Goal: Find specific page/section: Find specific page/section

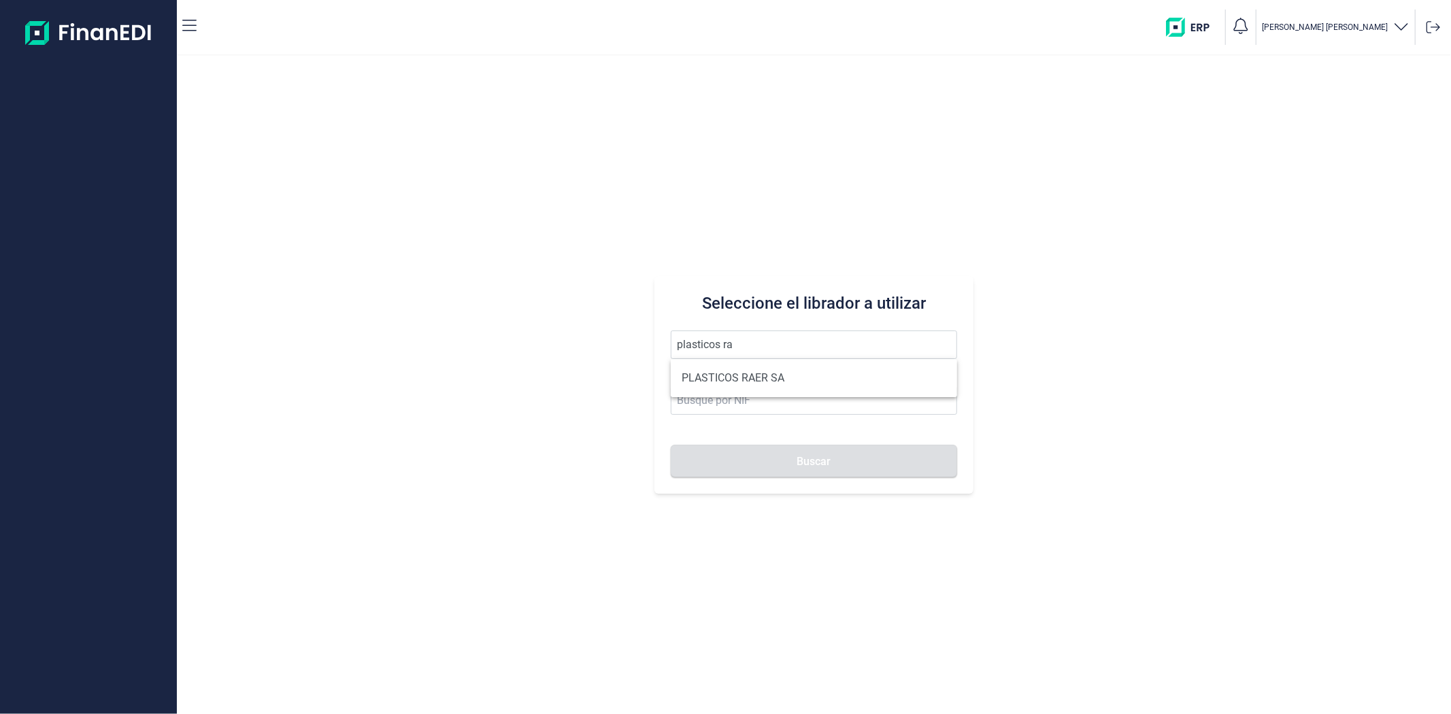
click at [752, 396] on ul "PLASTICOS RAER SA" at bounding box center [814, 378] width 286 height 38
click at [750, 383] on li "PLASTICOS RAER SA" at bounding box center [814, 378] width 286 height 27
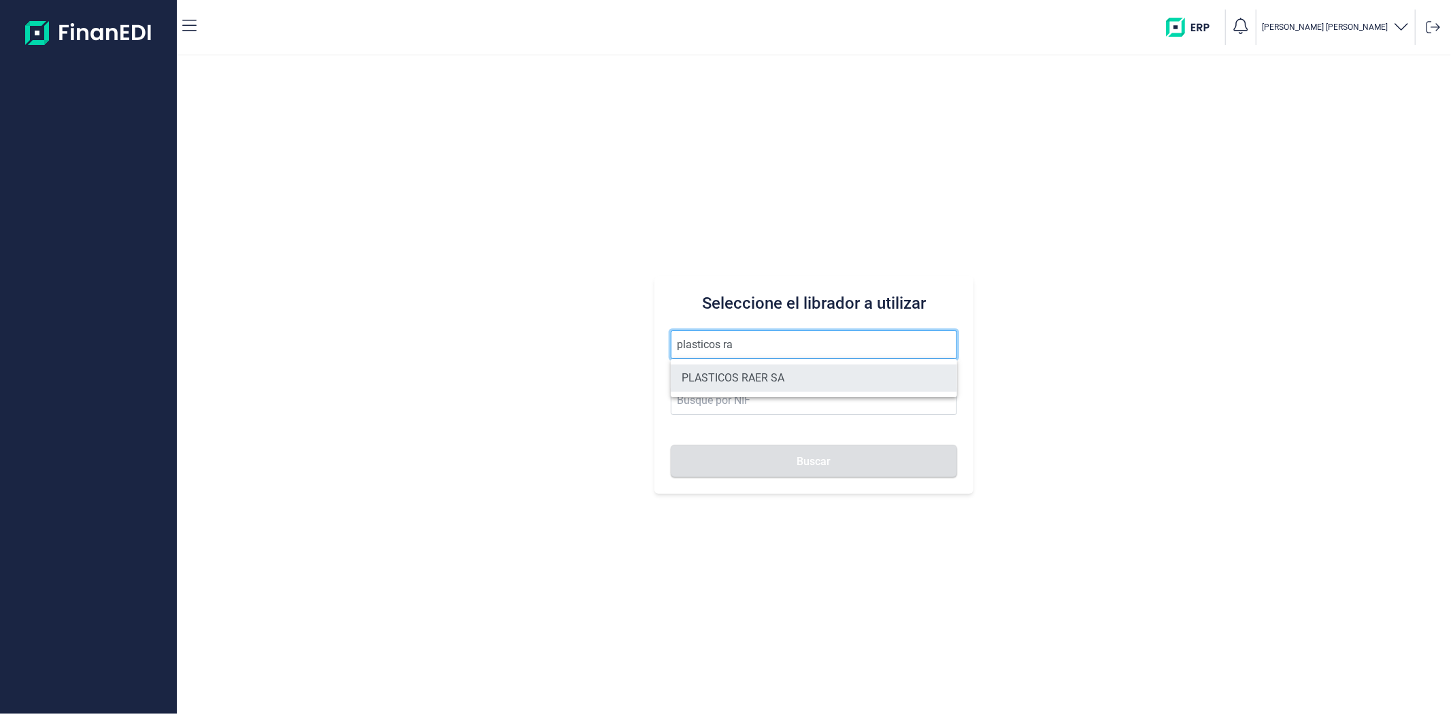
type input "PLASTICOS RAER SA"
type input "A08845729"
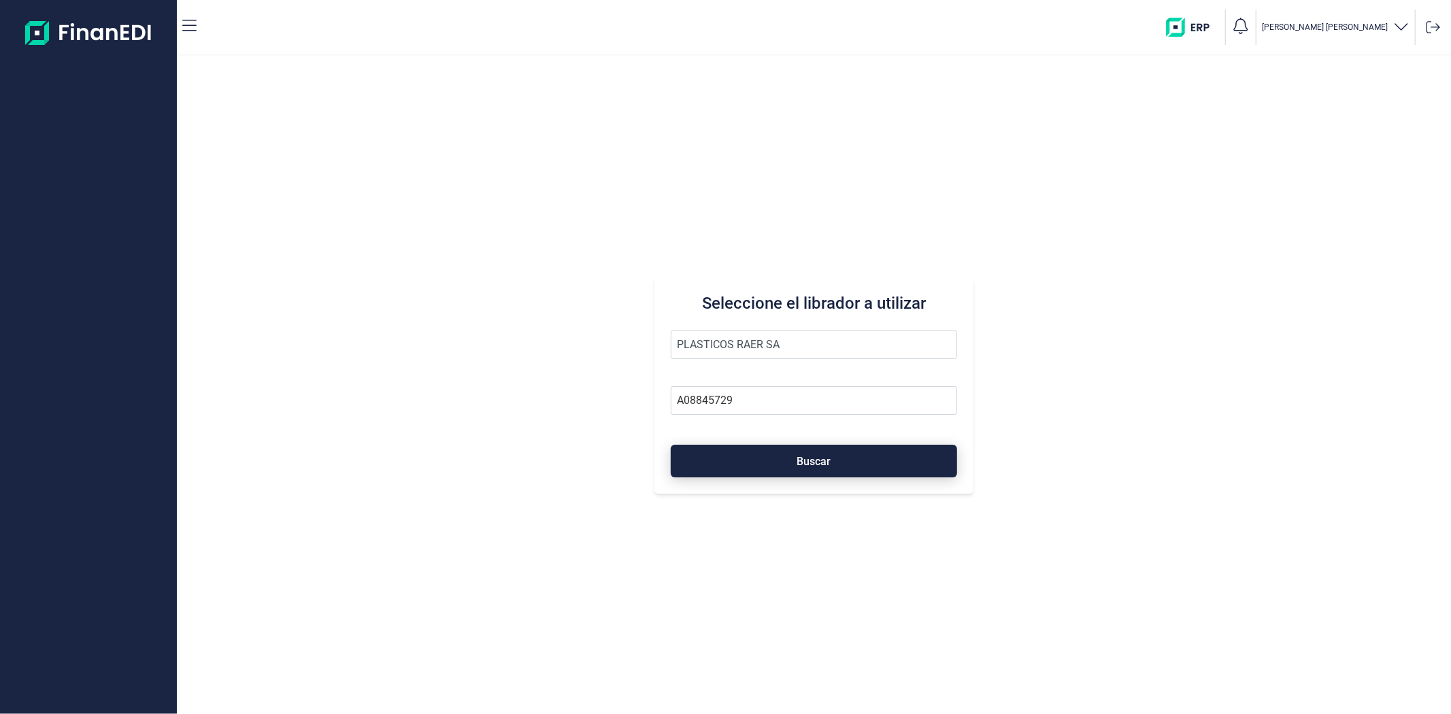
click at [763, 447] on button "Buscar" at bounding box center [814, 461] width 286 height 33
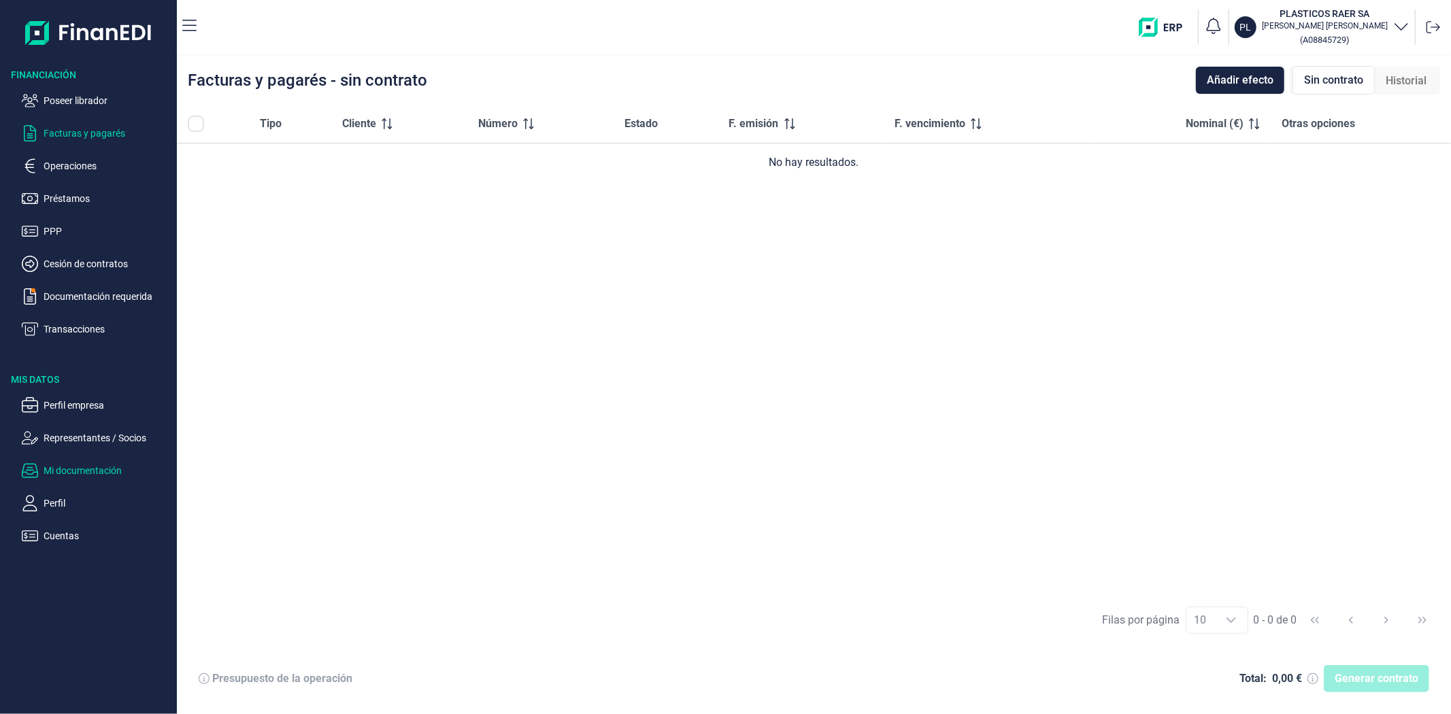
click at [94, 467] on p "Mi documentación" at bounding box center [108, 470] width 128 height 16
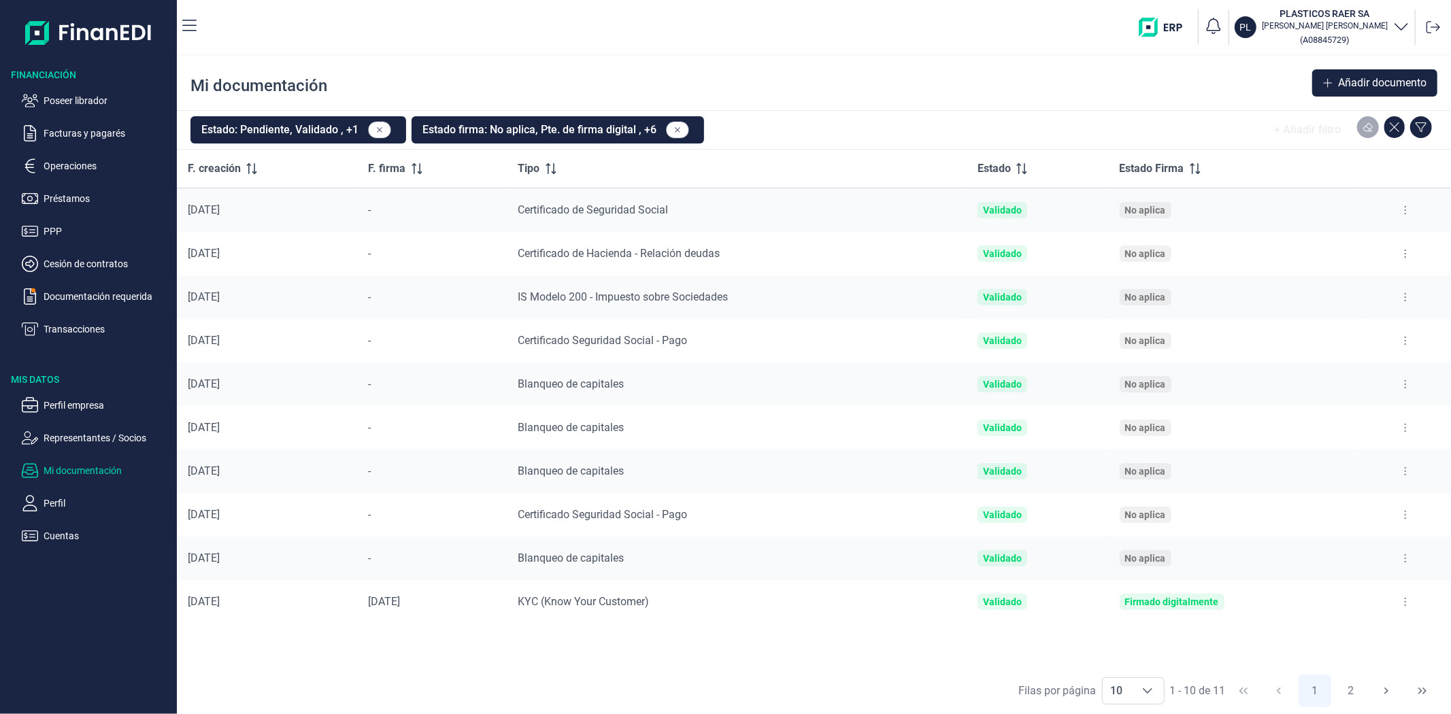
click at [1409, 253] on button at bounding box center [1405, 254] width 24 height 22
click at [1365, 307] on span "Reenviar estado documento" at bounding box center [1347, 312] width 118 height 14
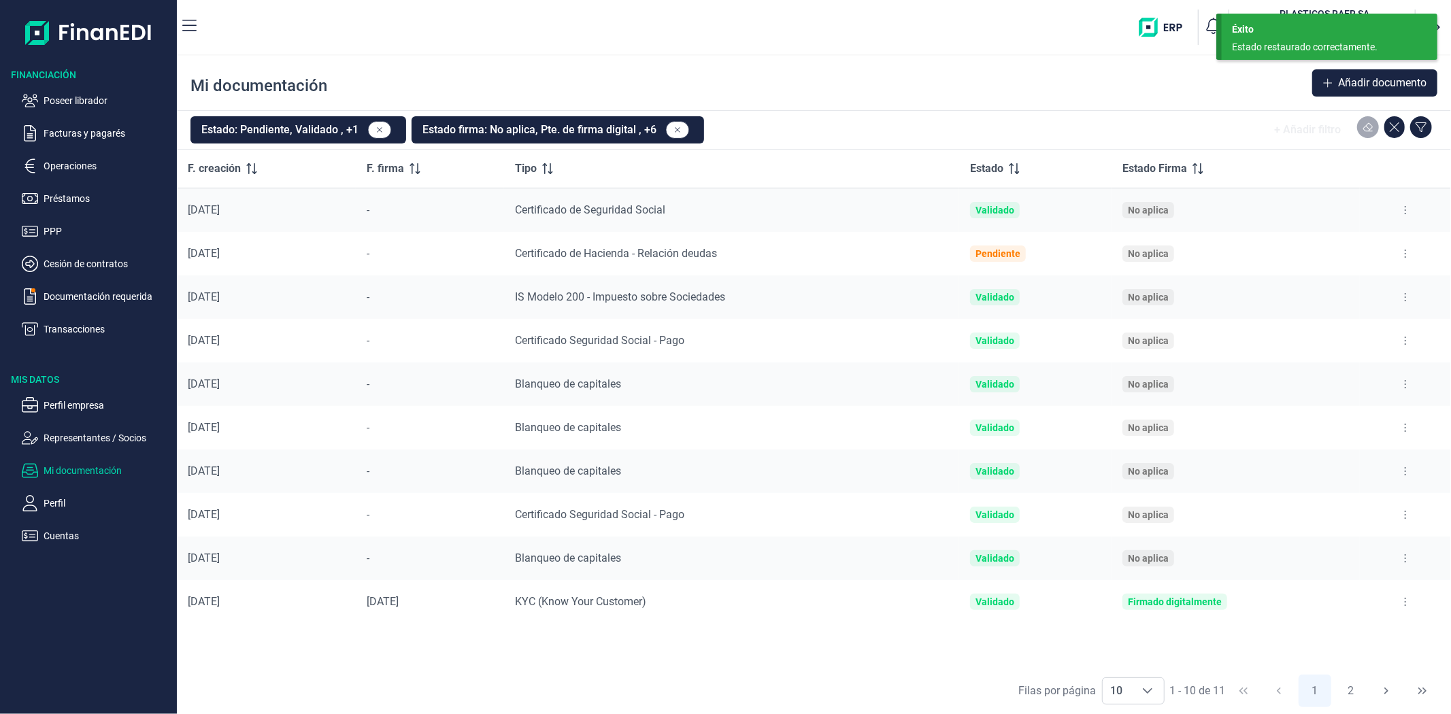
click at [1408, 340] on button at bounding box center [1405, 341] width 24 height 22
click at [1375, 395] on span "Reenviar estado documento" at bounding box center [1348, 399] width 118 height 14
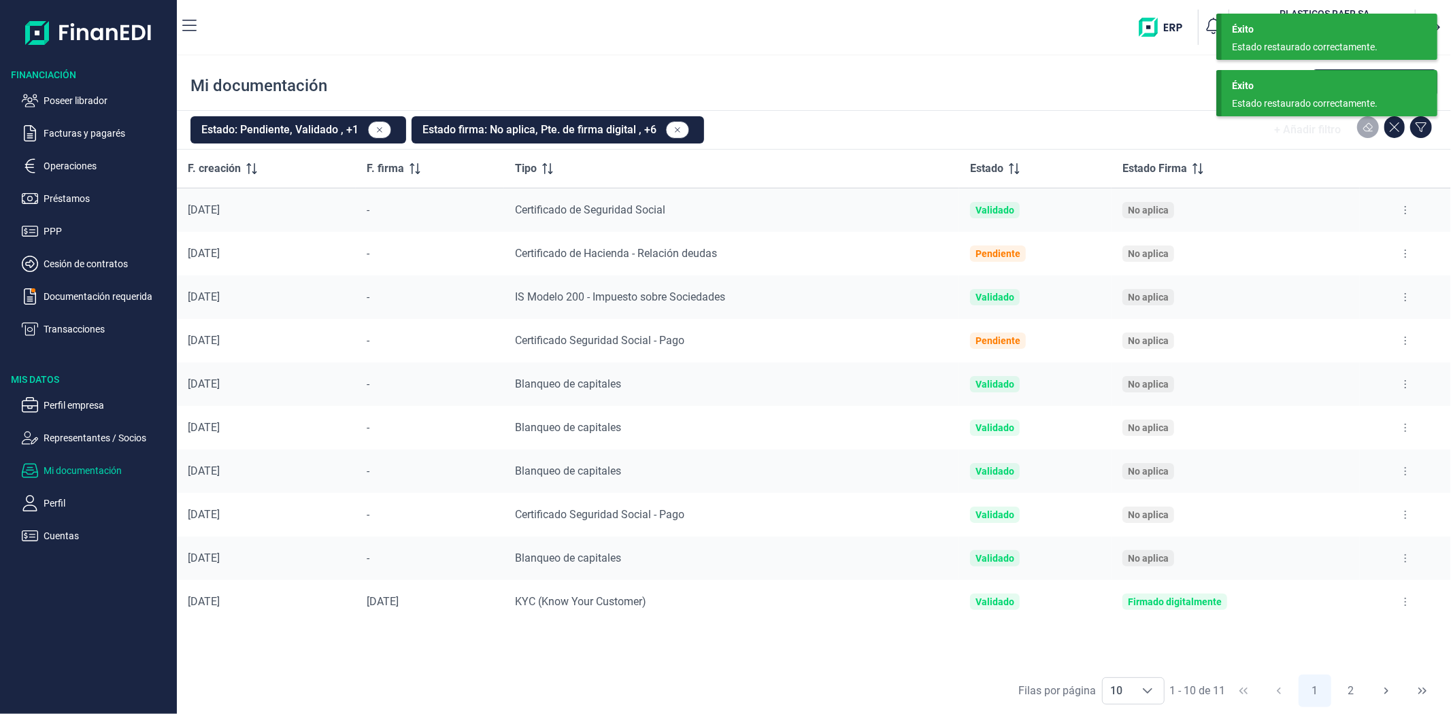
click at [1401, 514] on button at bounding box center [1405, 515] width 24 height 22
click at [1381, 573] on span "Reenviar estado documento" at bounding box center [1348, 574] width 118 height 14
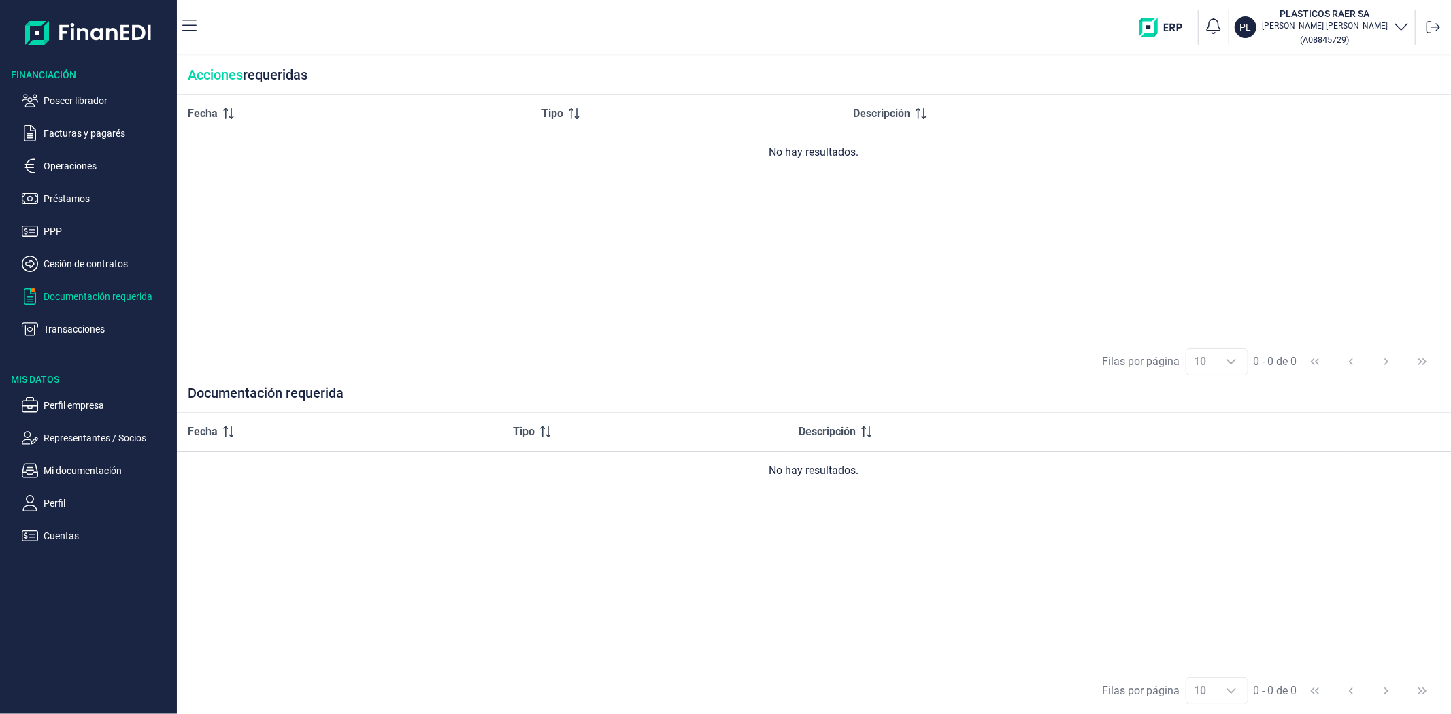
click at [101, 320] on ul "Poseer librador Facturas y pagarés Operaciones Préstamos PPP Cesión de contrato…" at bounding box center [88, 210] width 177 height 256
click at [97, 322] on p "Transacciones" at bounding box center [108, 329] width 128 height 16
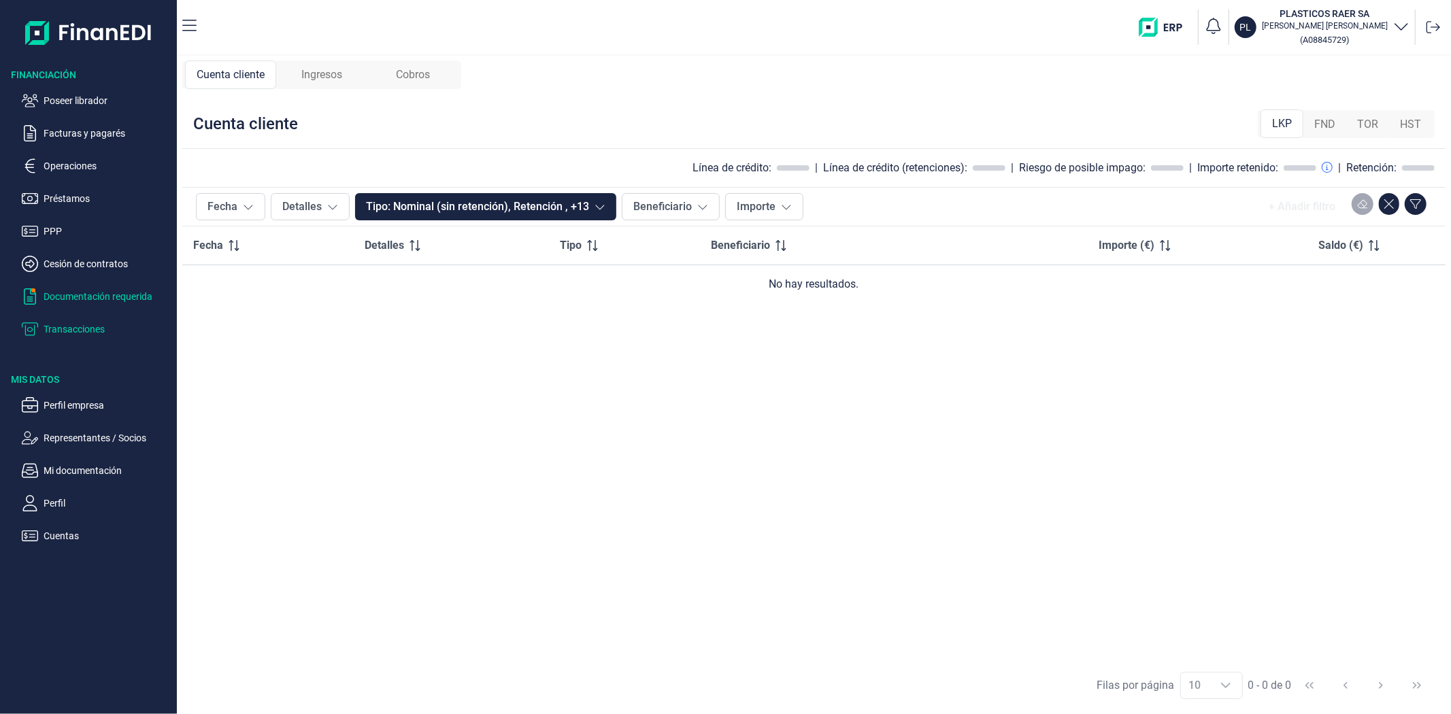
click at [92, 293] on p "Documentación requerida" at bounding box center [108, 296] width 128 height 16
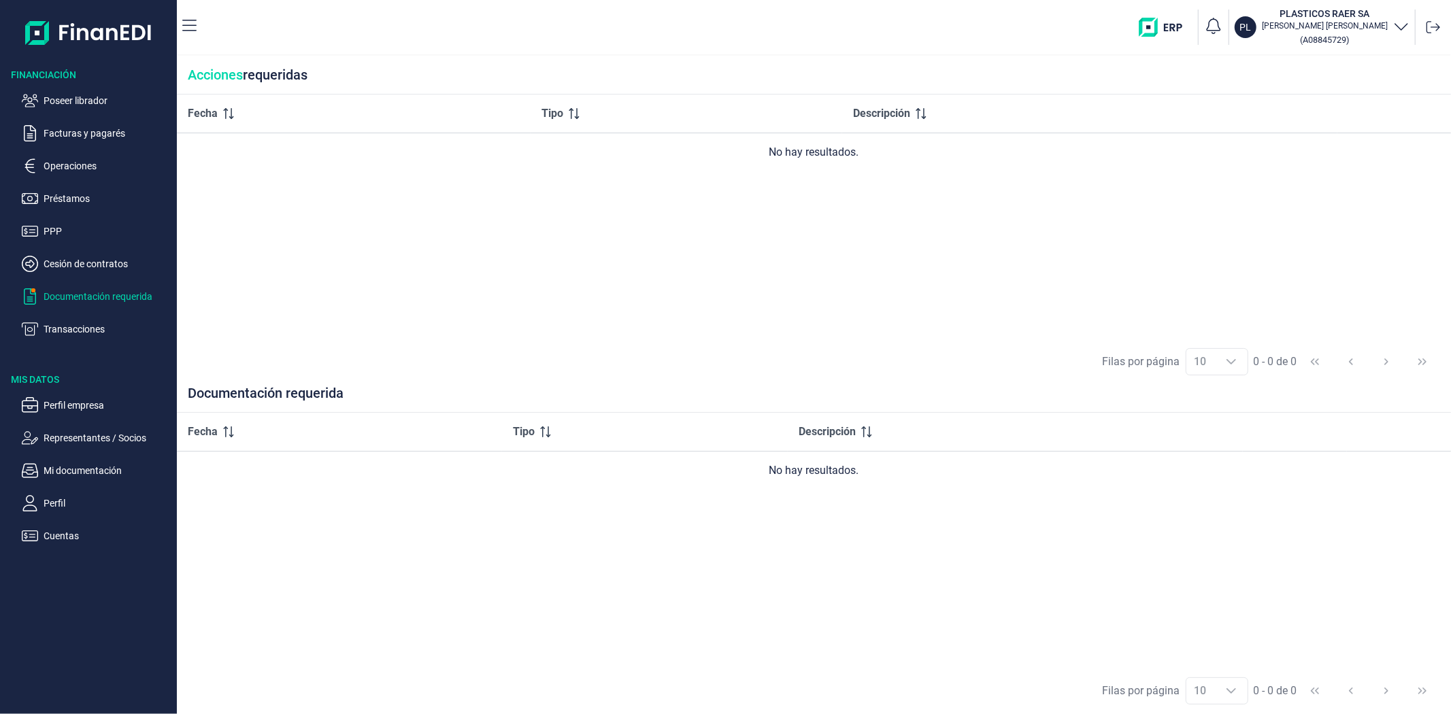
click at [90, 266] on p "Cesión de contratos" at bounding box center [108, 264] width 128 height 16
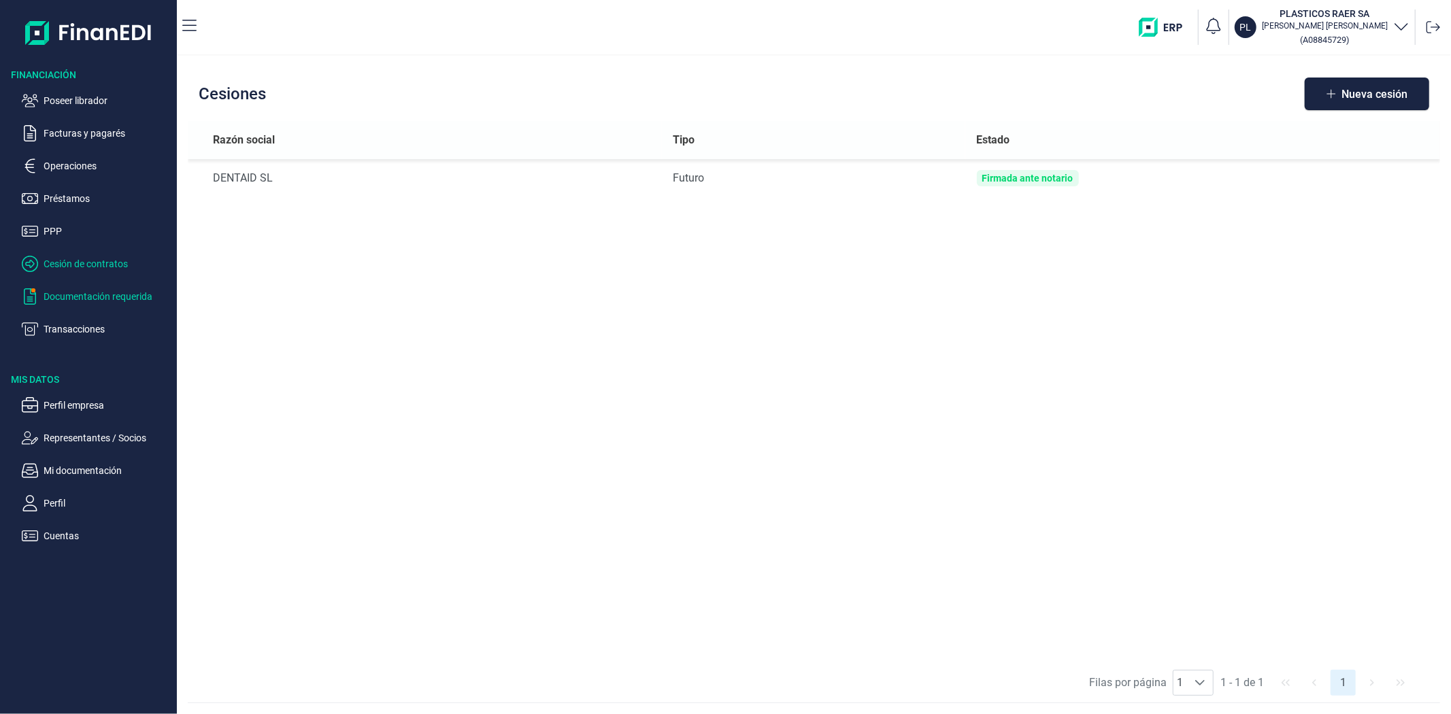
click at [92, 290] on p "Documentación requerida" at bounding box center [108, 296] width 128 height 16
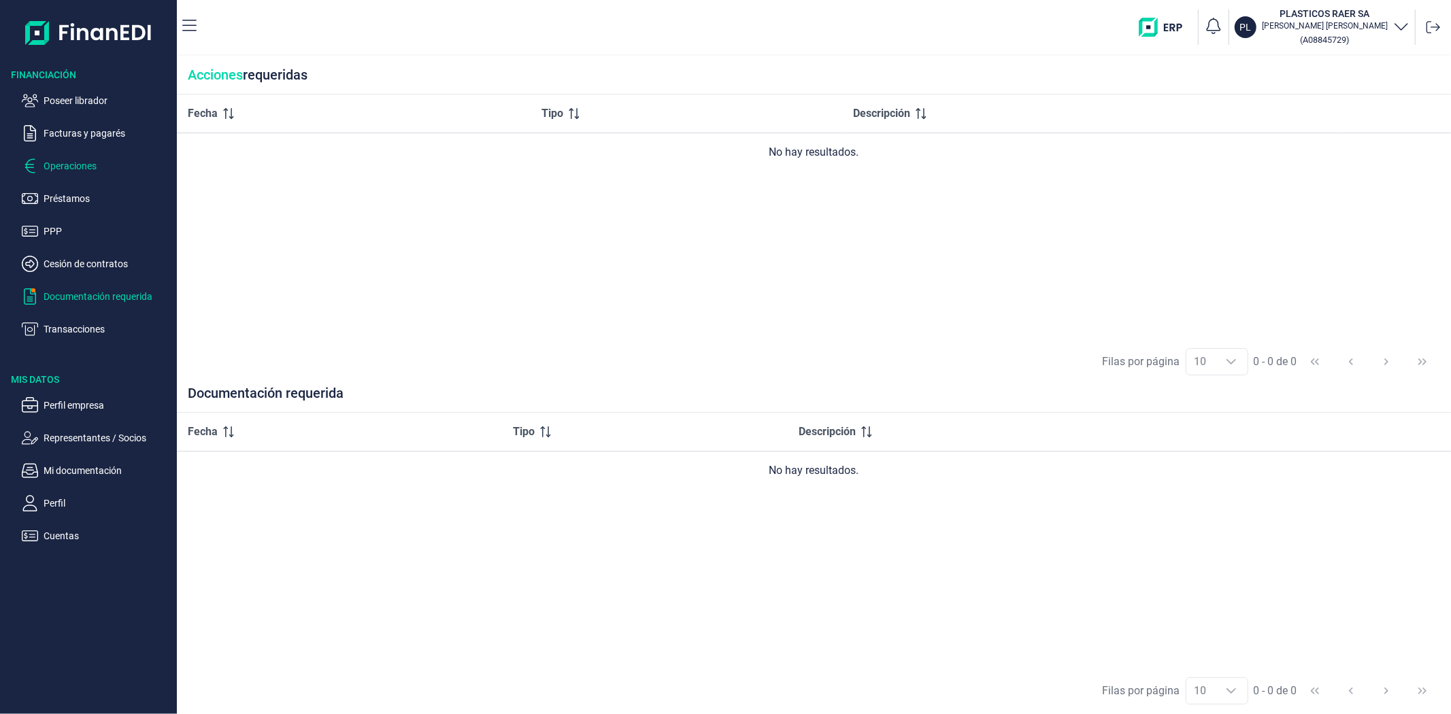
click at [58, 161] on p "Operaciones" at bounding box center [108, 166] width 128 height 16
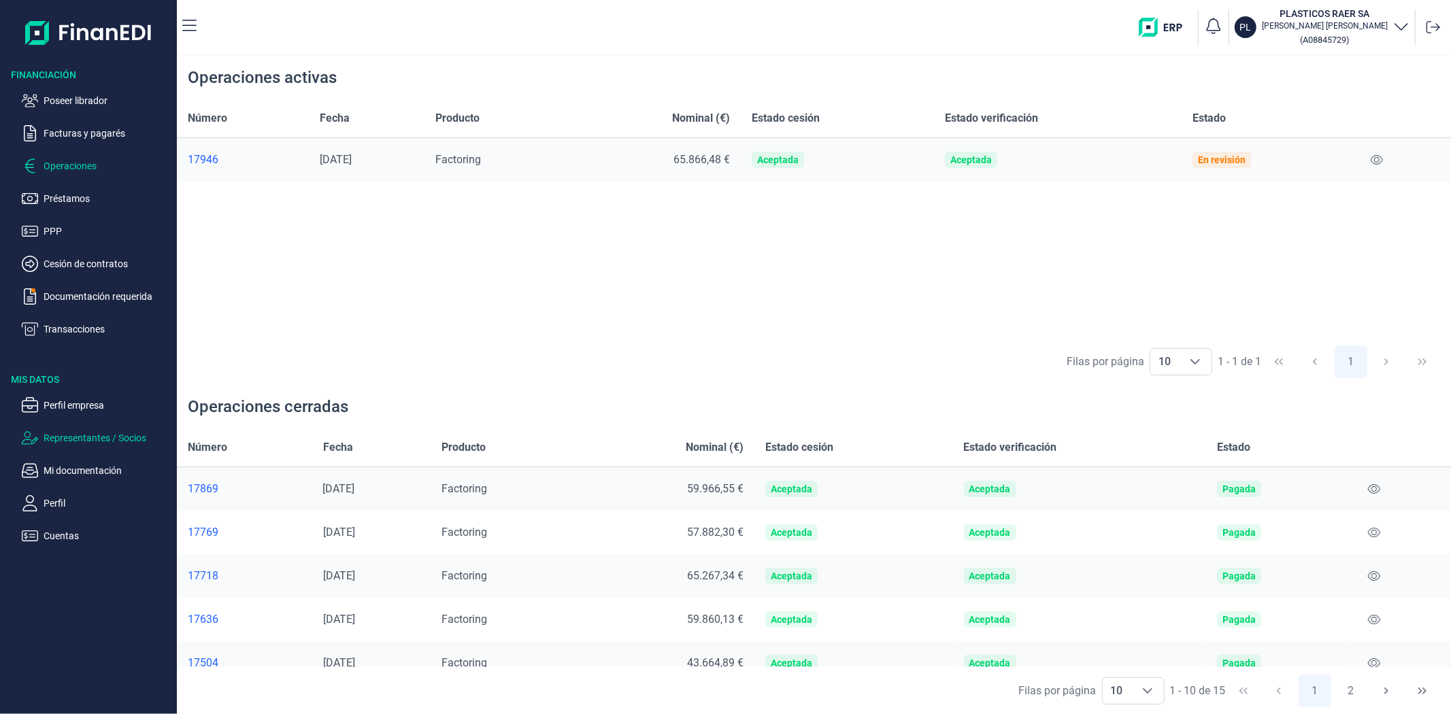
click at [60, 437] on p "Representantes / Socios" at bounding box center [108, 438] width 128 height 16
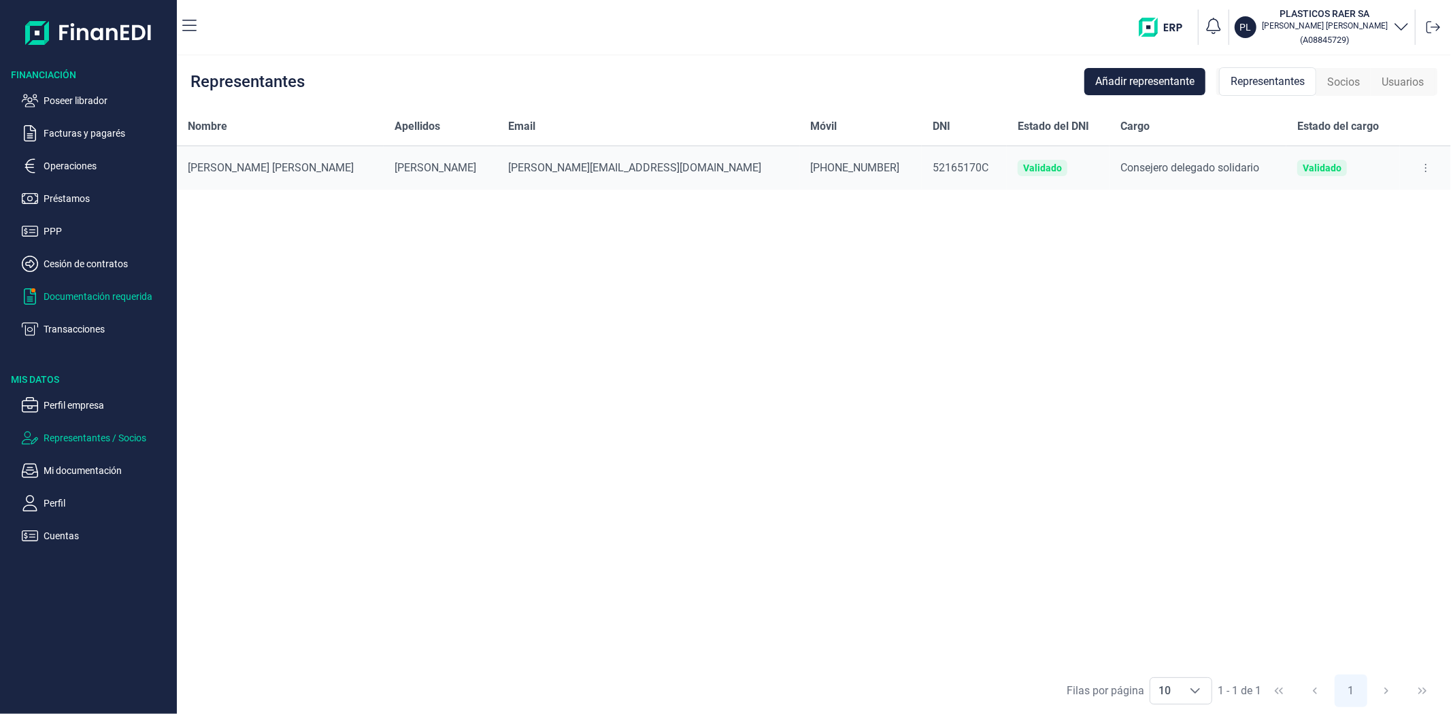
click at [85, 288] on ul "Poseer librador Facturas y pagarés Operaciones Préstamos PPP Cesión de contrato…" at bounding box center [88, 210] width 177 height 256
click at [87, 294] on p "Documentación requerida" at bounding box center [108, 296] width 128 height 16
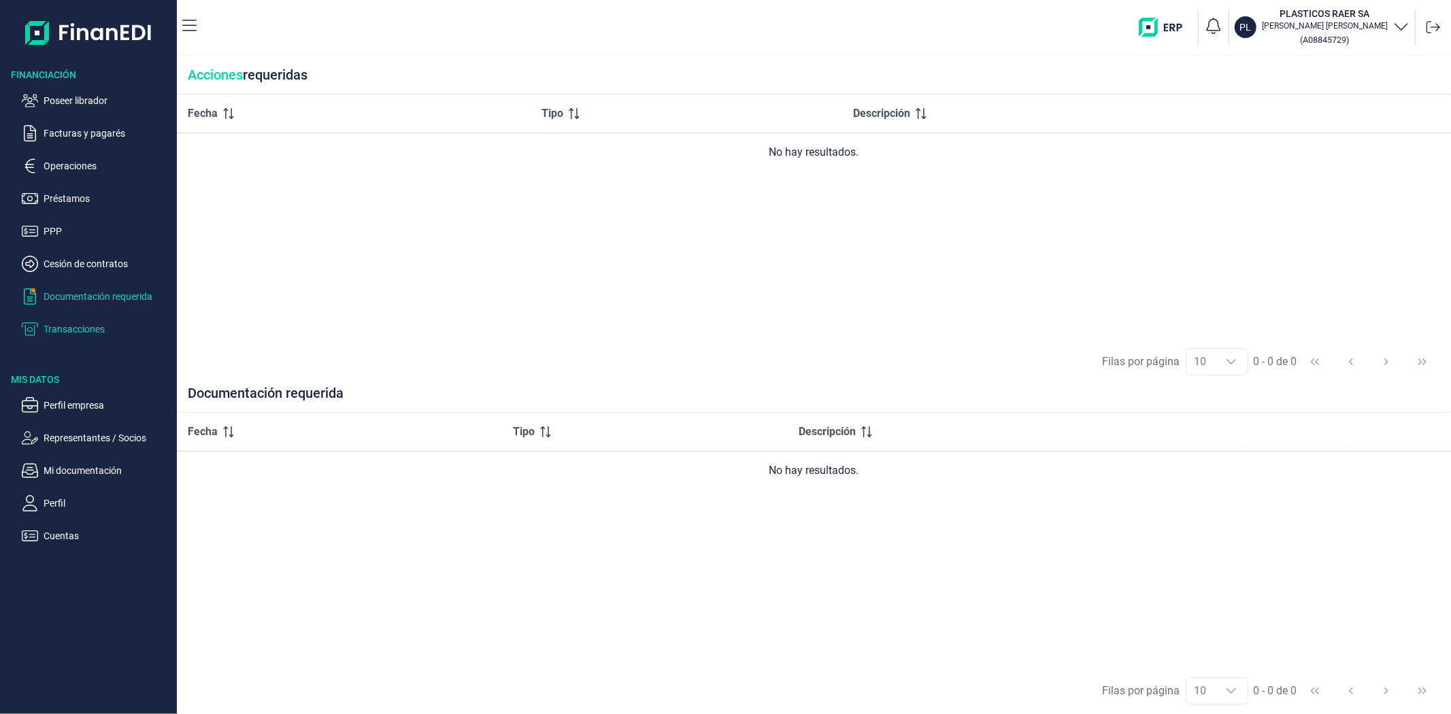
click at [91, 327] on p "Transacciones" at bounding box center [108, 329] width 128 height 16
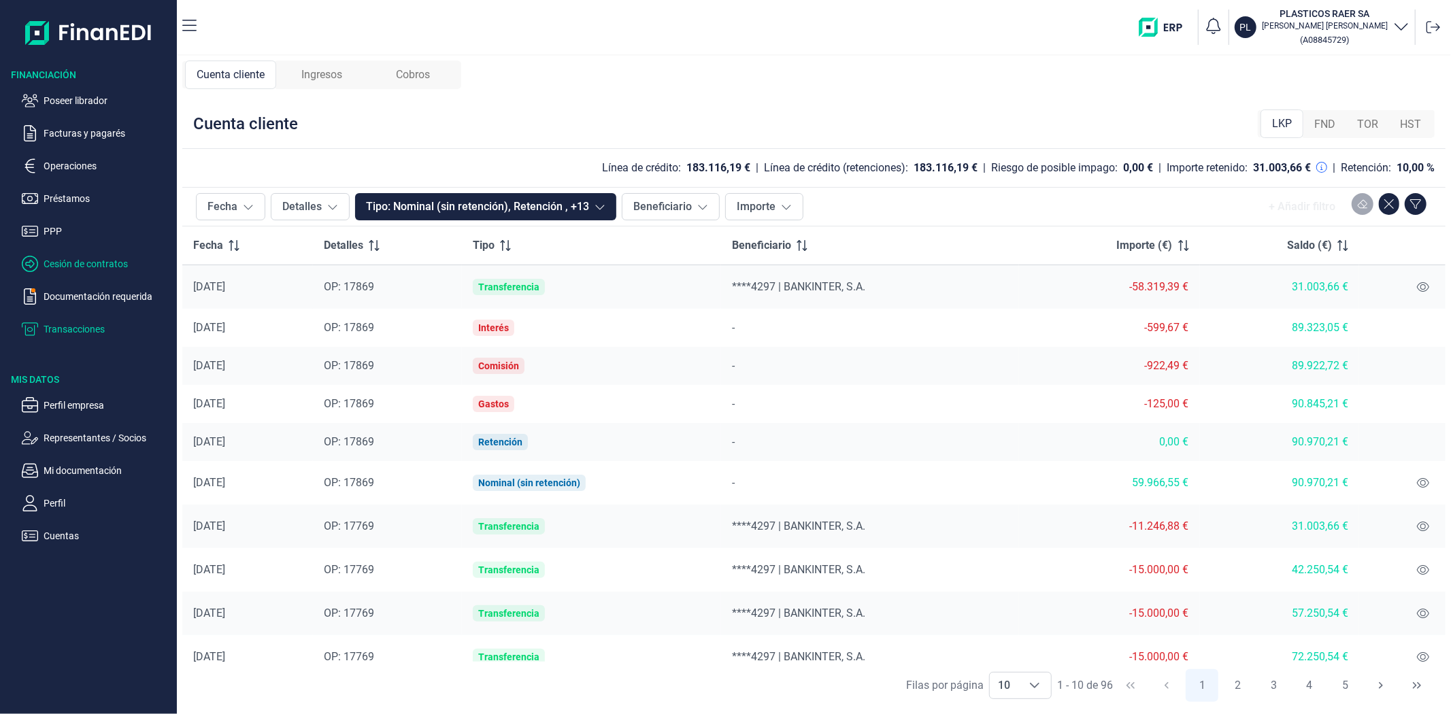
click at [94, 262] on p "Cesión de contratos" at bounding box center [108, 264] width 128 height 16
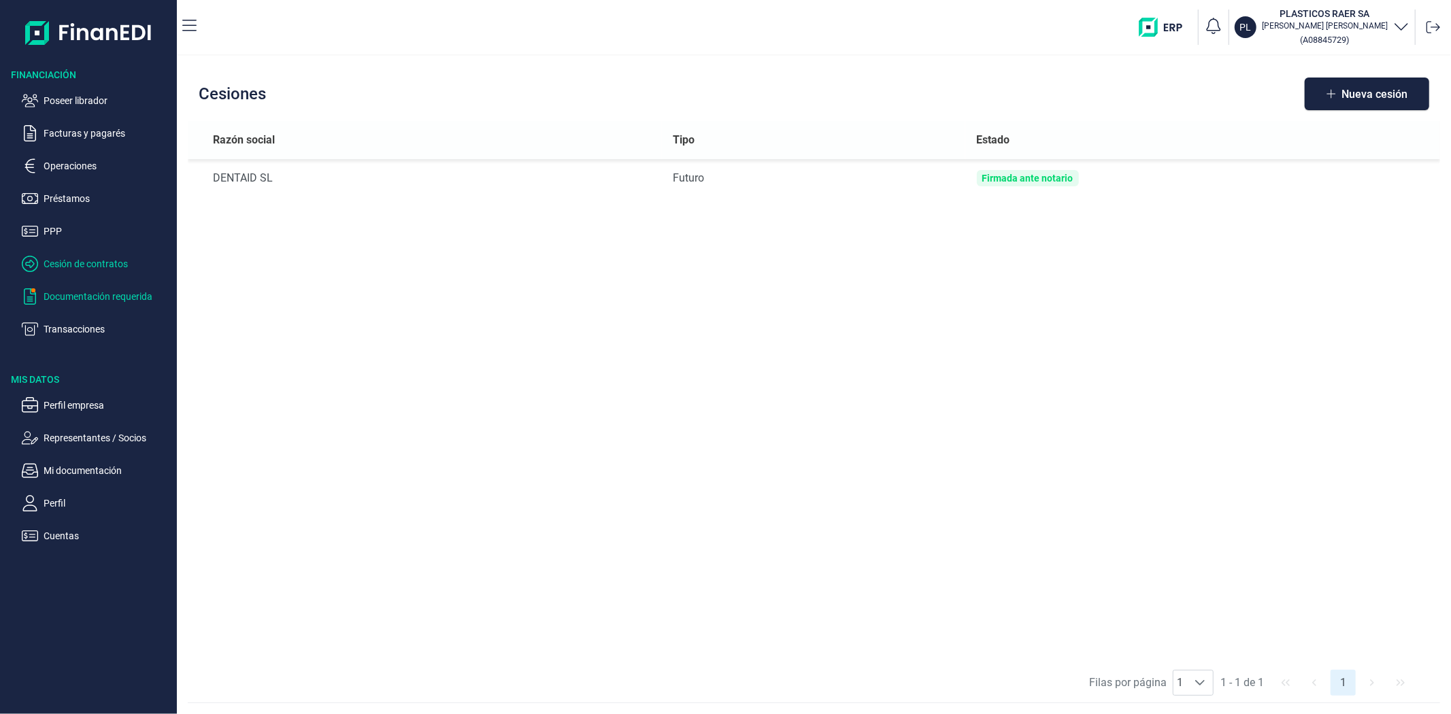
click at [96, 303] on p "Documentación requerida" at bounding box center [108, 296] width 128 height 16
